Goal: Task Accomplishment & Management: Complete application form

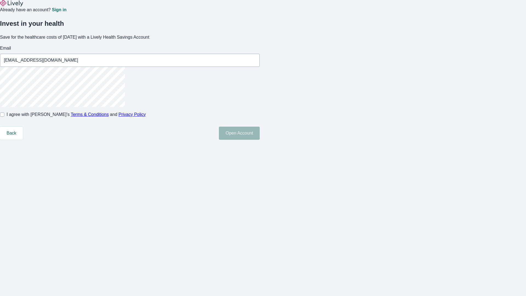
click at [4, 117] on input "I agree with Lively’s Terms & Conditions and Privacy Policy" at bounding box center [2, 114] width 4 height 4
checkbox input "true"
click at [260, 140] on button "Open Account" at bounding box center [239, 133] width 41 height 13
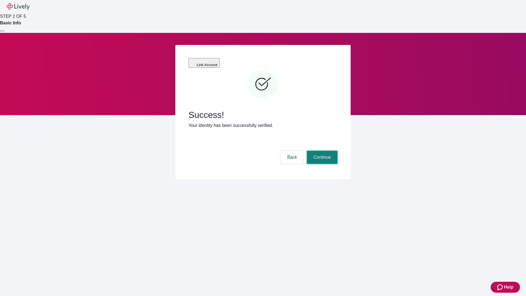
click at [322, 151] on button "Continue" at bounding box center [322, 157] width 31 height 13
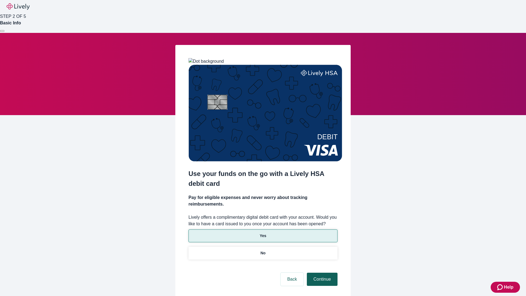
click at [263, 233] on p "Yes" at bounding box center [263, 236] width 7 height 6
click at [322, 273] on button "Continue" at bounding box center [322, 279] width 31 height 13
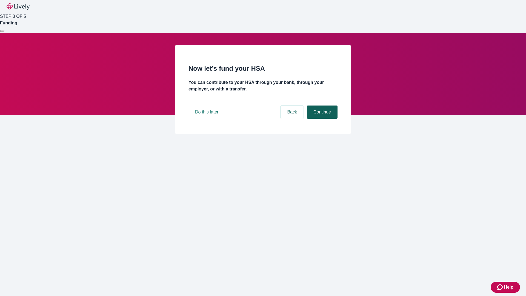
click at [322, 119] on button "Continue" at bounding box center [322, 112] width 31 height 13
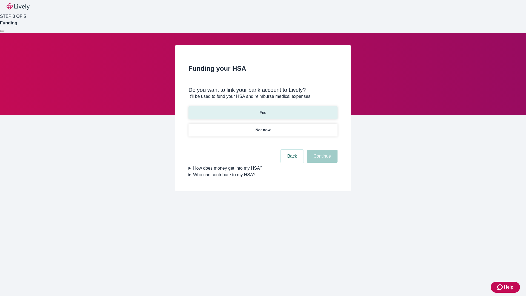
click at [263, 110] on p "Yes" at bounding box center [263, 113] width 7 height 6
click at [322, 150] on button "Continue" at bounding box center [322, 156] width 31 height 13
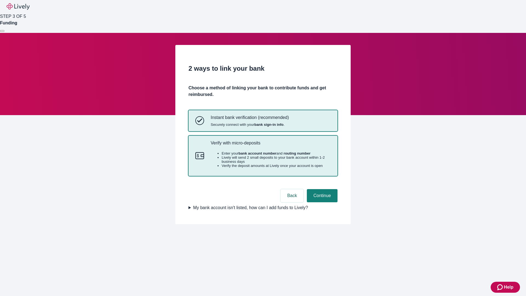
click at [271, 146] on p "Verify with micro-deposits" at bounding box center [271, 142] width 120 height 5
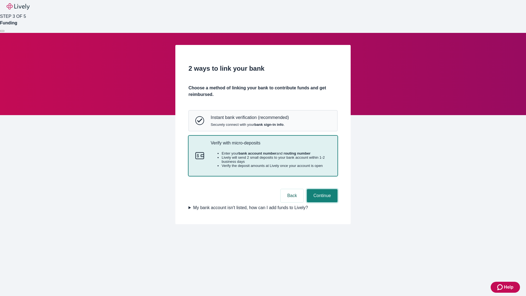
click at [322, 202] on button "Continue" at bounding box center [322, 195] width 31 height 13
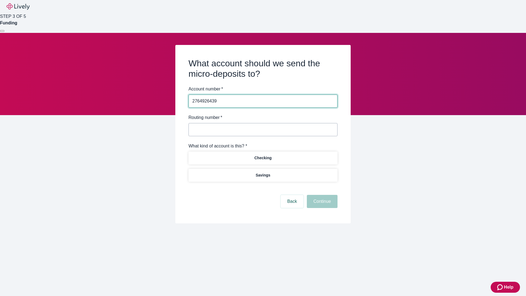
type input "2764926439"
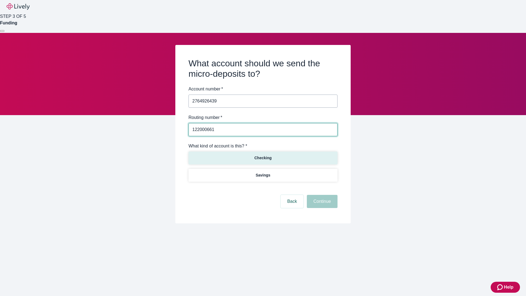
type input "122000661"
click at [263, 158] on p "Checking" at bounding box center [262, 158] width 17 height 6
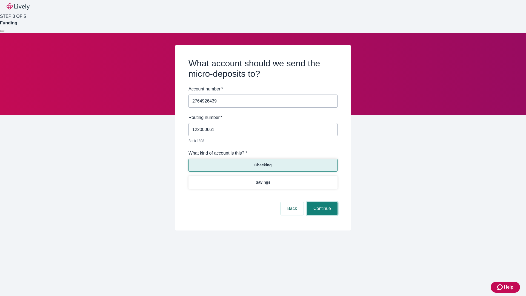
click at [322, 202] on button "Continue" at bounding box center [322, 208] width 31 height 13
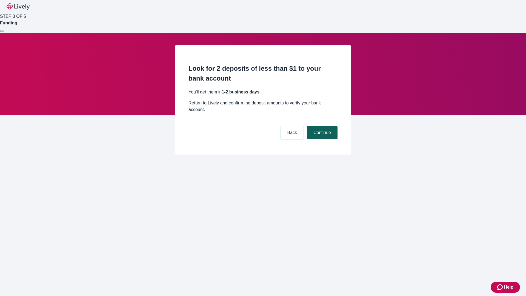
click at [322, 126] on button "Continue" at bounding box center [322, 132] width 31 height 13
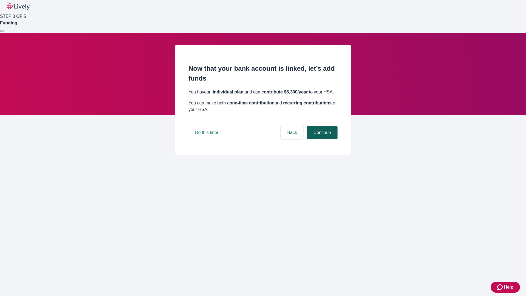
click at [322, 139] on button "Continue" at bounding box center [322, 132] width 31 height 13
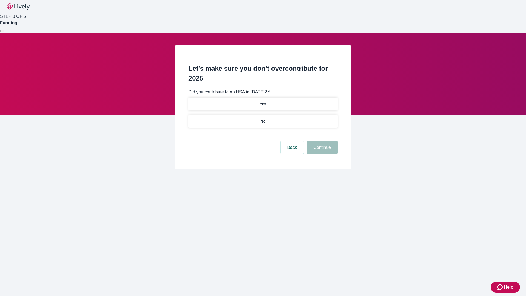
click at [263, 118] on p "No" at bounding box center [263, 121] width 5 height 6
click at [322, 141] on button "Continue" at bounding box center [322, 147] width 31 height 13
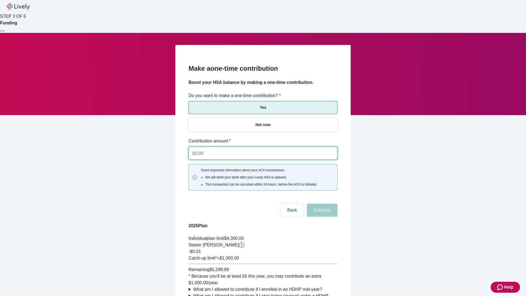
type input "0.01"
click at [322, 204] on button "Continue" at bounding box center [322, 210] width 31 height 13
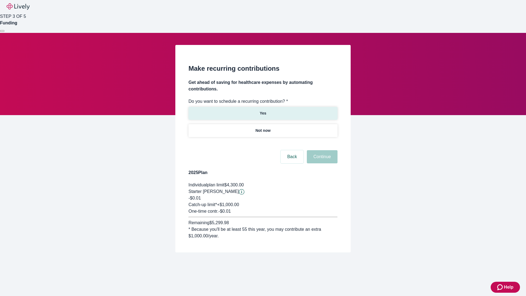
click at [263, 110] on p "Yes" at bounding box center [263, 113] width 7 height 6
click at [263, 144] on body "Help STEP 3 OF 5 Funding Make recurring contributions Get ahead of saving for h…" at bounding box center [263, 139] width 526 height 279
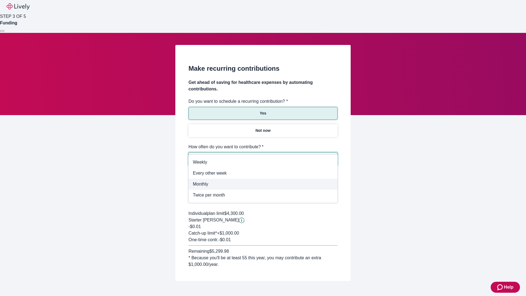
click at [263, 184] on span "Monthly" at bounding box center [263, 184] width 140 height 7
type input "Monthly"
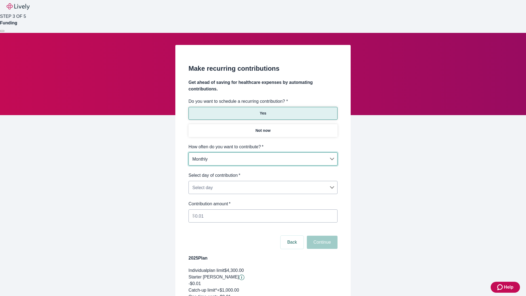
click at [263, 172] on body "Help STEP 3 OF 5 Funding Make recurring contributions Get ahead of saving for h…" at bounding box center [263, 182] width 526 height 364
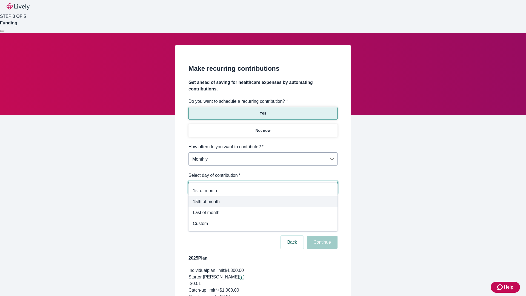
click at [263, 202] on span "15th of month" at bounding box center [263, 201] width 140 height 7
type input "Monthly15th"
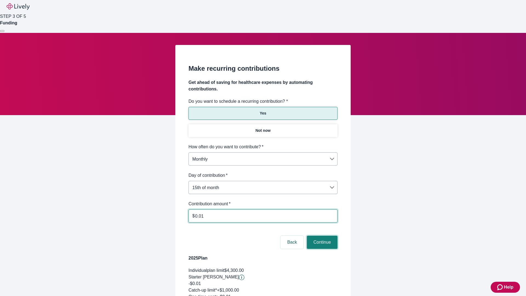
click at [322, 236] on button "Continue" at bounding box center [322, 242] width 31 height 13
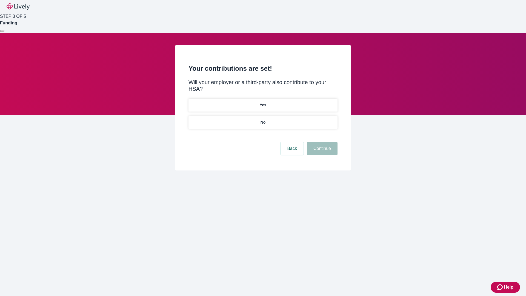
click at [263, 102] on p "Yes" at bounding box center [263, 105] width 7 height 6
click at [322, 142] on button "Continue" at bounding box center [322, 148] width 31 height 13
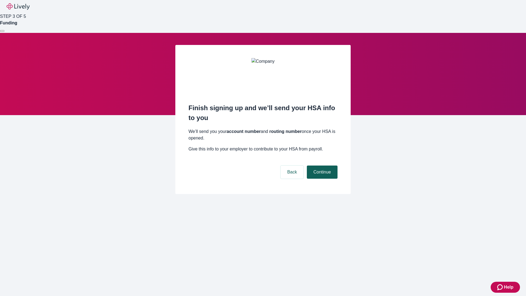
click at [322, 166] on button "Continue" at bounding box center [322, 172] width 31 height 13
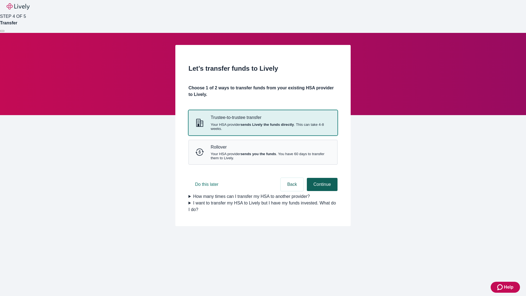
click at [263, 127] on strong "sends Lively the funds directly" at bounding box center [267, 125] width 53 height 4
click at [322, 191] on button "Continue" at bounding box center [322, 184] width 31 height 13
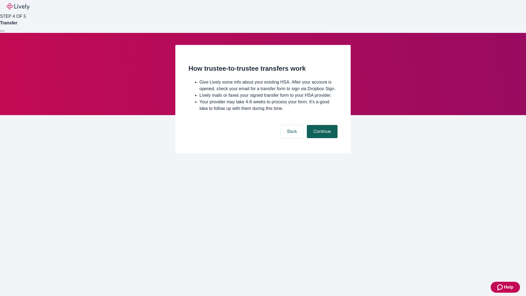
click at [322, 138] on button "Continue" at bounding box center [322, 131] width 31 height 13
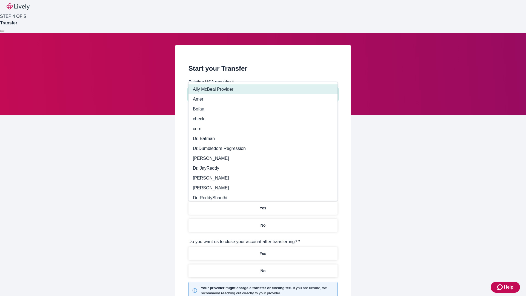
type input "Other"
type input "Health Equity"
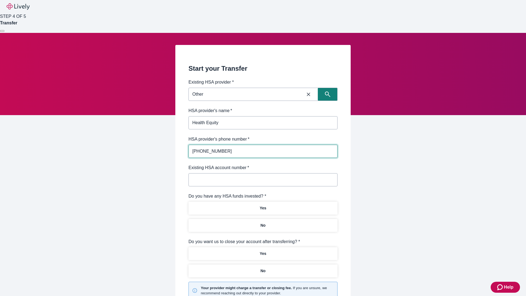
type input "(434) 343-4344"
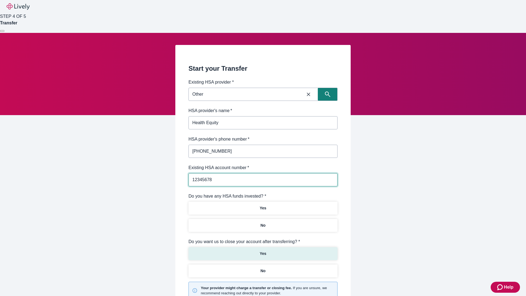
type input "12345678"
click at [263, 223] on p "No" at bounding box center [263, 226] width 5 height 6
click at [263, 251] on p "Yes" at bounding box center [263, 254] width 7 height 6
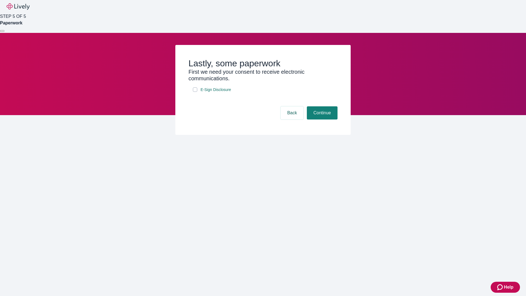
click at [195, 92] on input "E-Sign Disclosure" at bounding box center [195, 89] width 4 height 4
checkbox input "true"
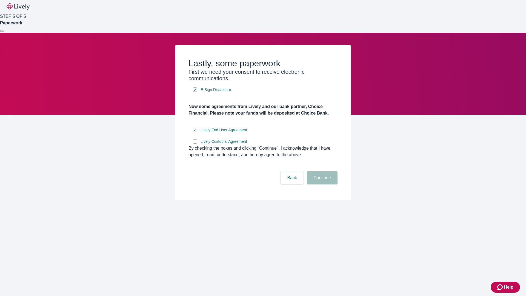
click at [195, 144] on input "Lively Custodial Agreement" at bounding box center [195, 141] width 4 height 4
checkbox input "true"
click at [322, 185] on button "Continue" at bounding box center [322, 177] width 31 height 13
